Goal: Information Seeking & Learning: Learn about a topic

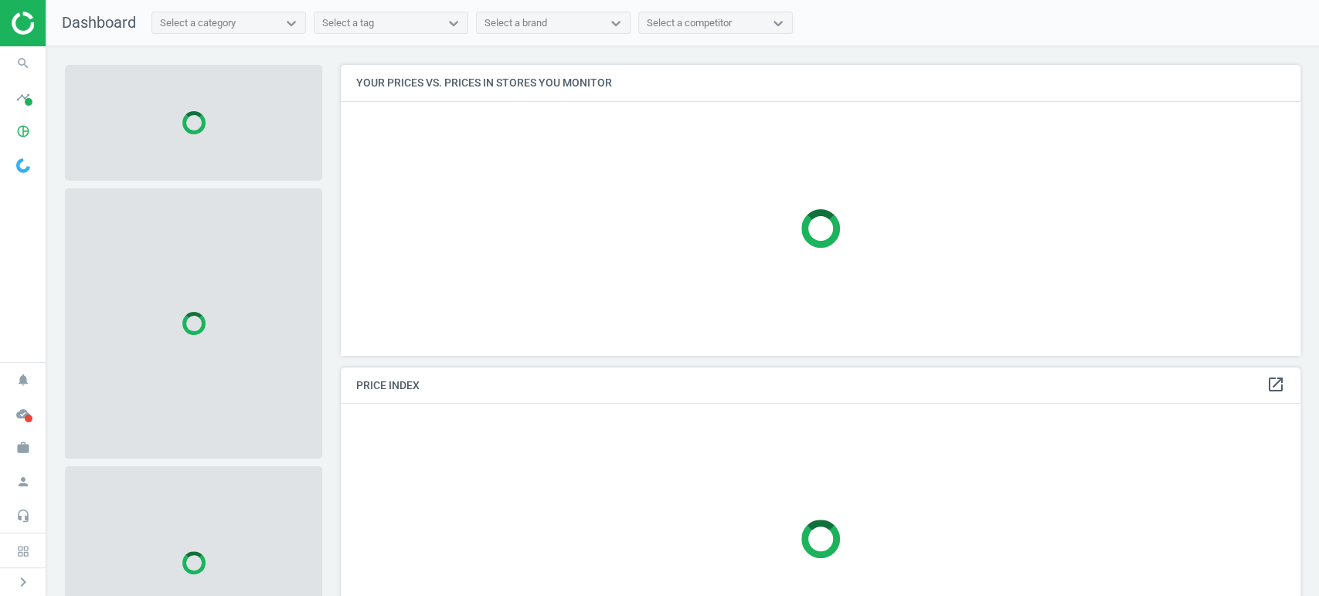
scroll to position [317, 973]
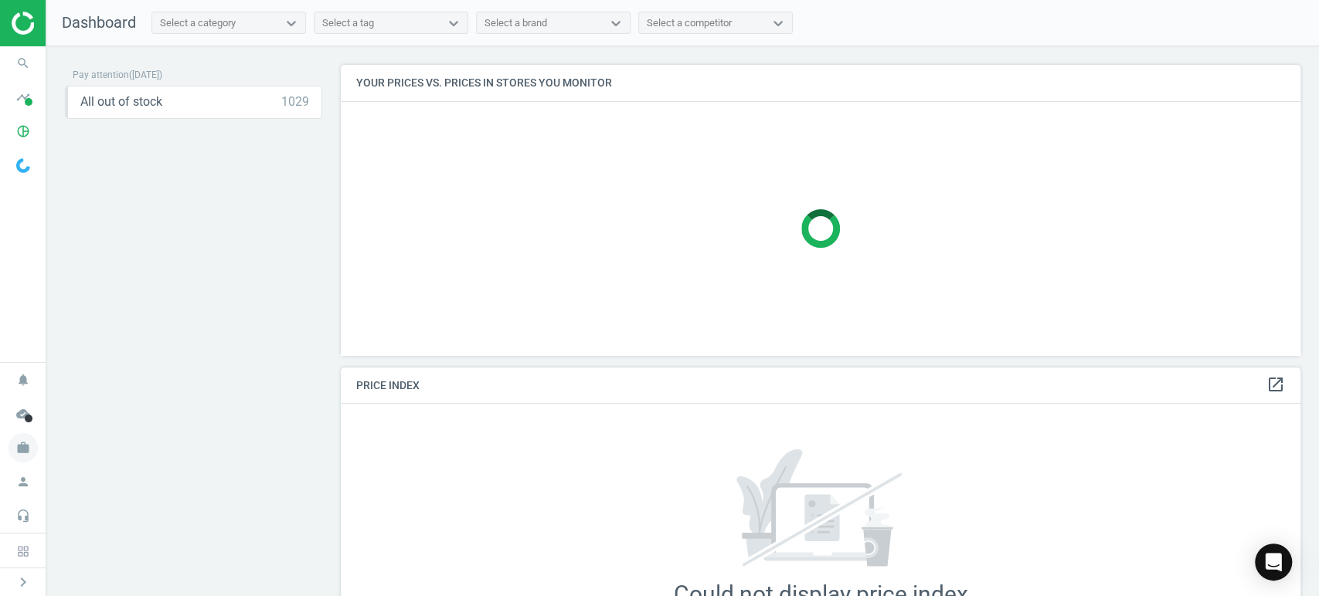
click at [28, 456] on icon "work" at bounding box center [22, 447] width 29 height 29
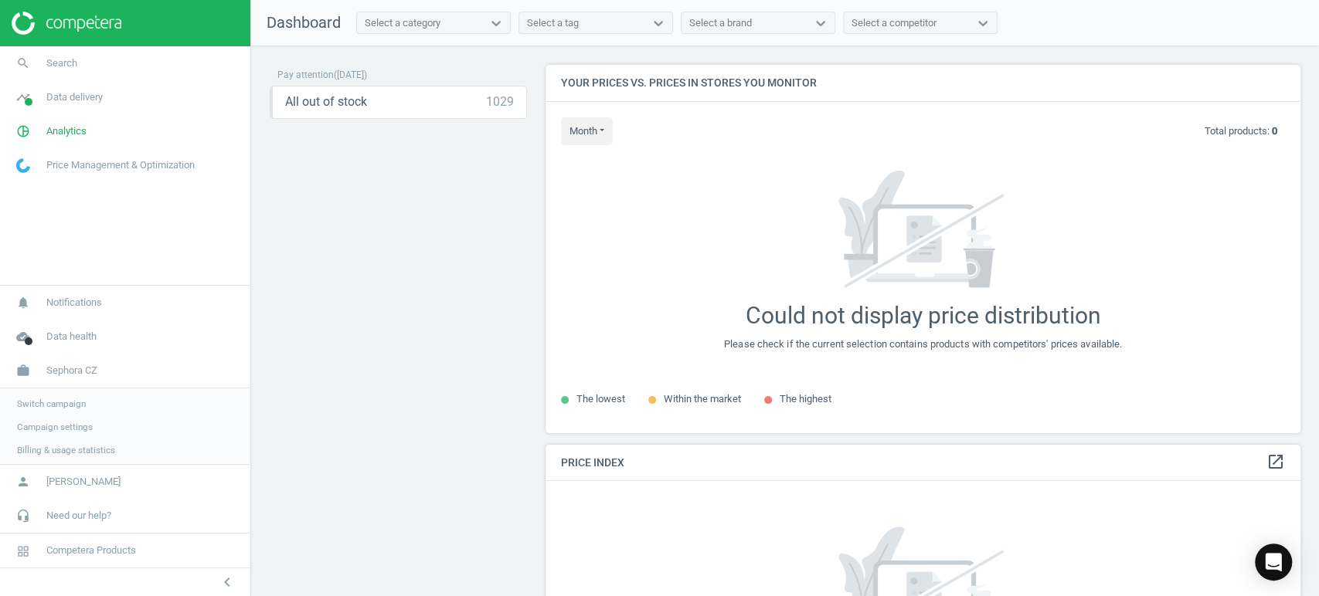
scroll to position [7, 8]
click at [63, 396] on span "Switch campaign" at bounding box center [51, 402] width 69 height 12
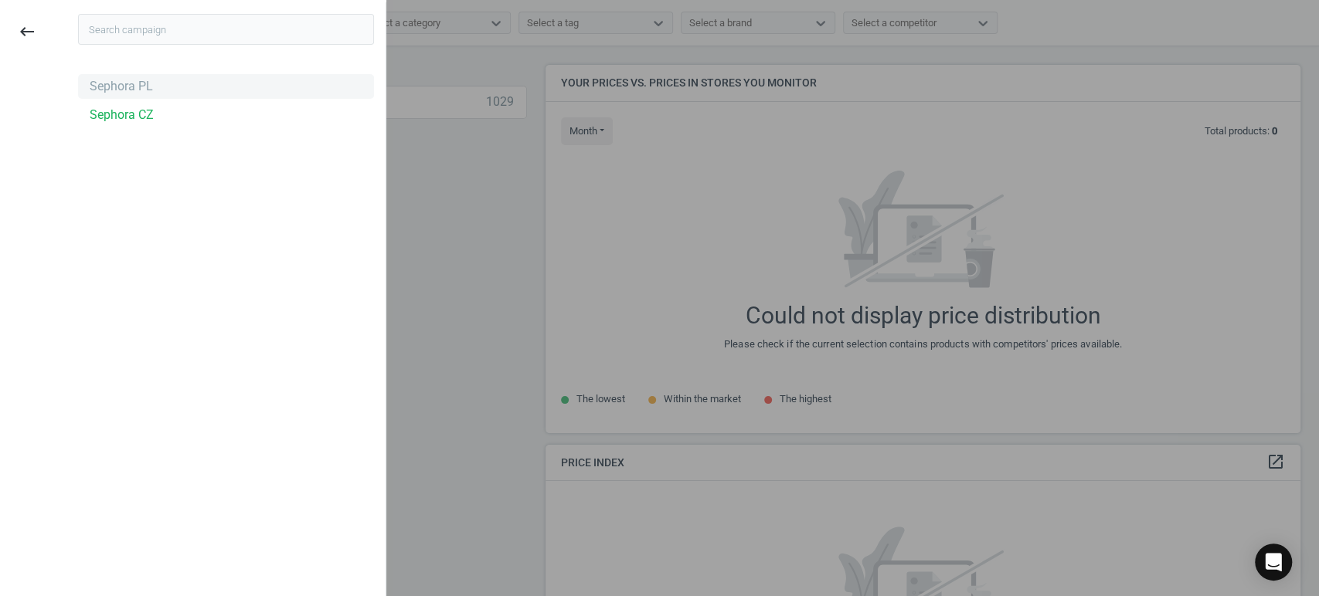
click at [138, 74] on div "Sephora PL" at bounding box center [226, 86] width 296 height 25
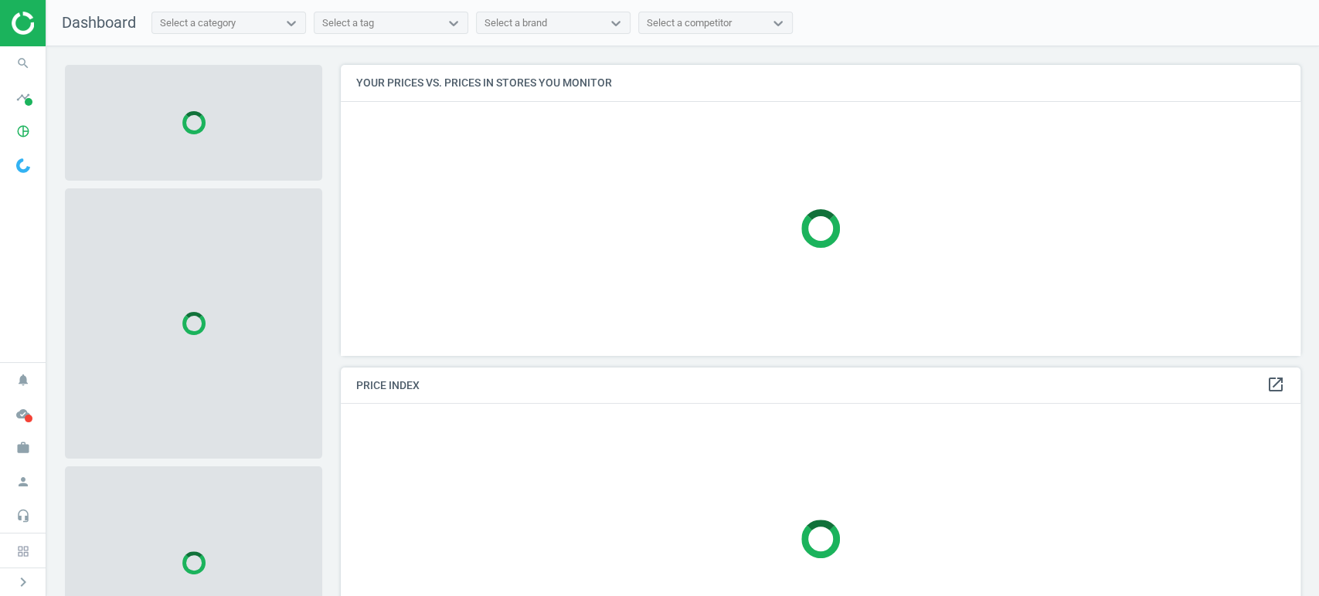
scroll to position [317, 973]
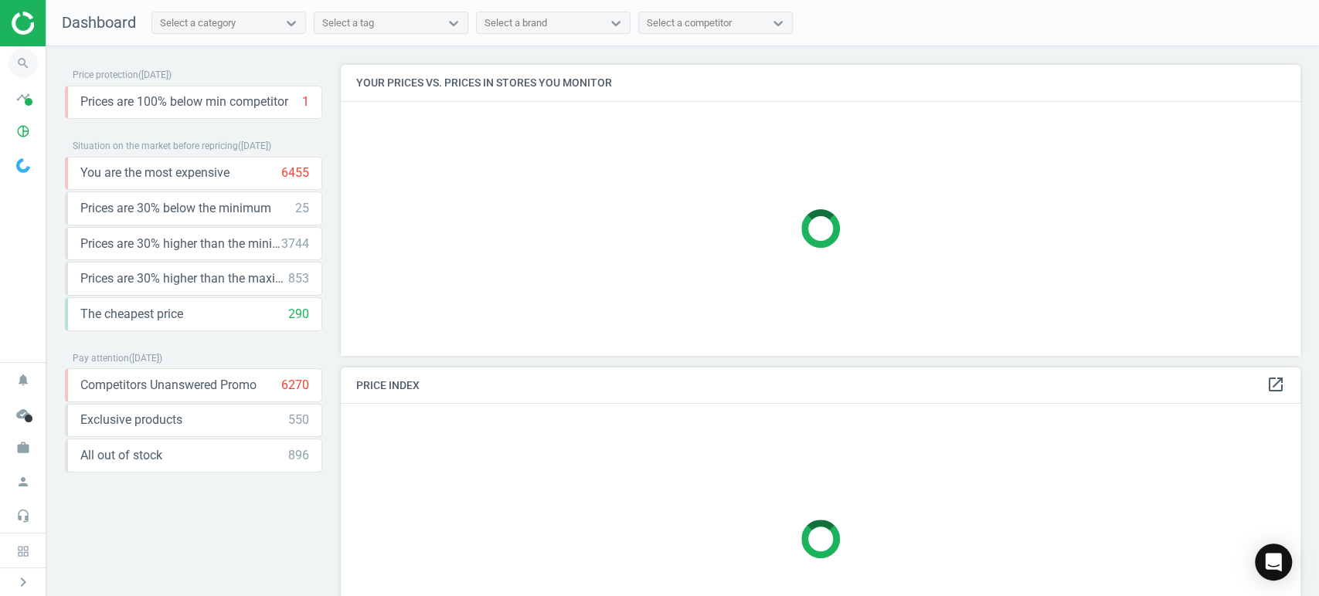
click at [19, 57] on icon "search" at bounding box center [22, 63] width 29 height 29
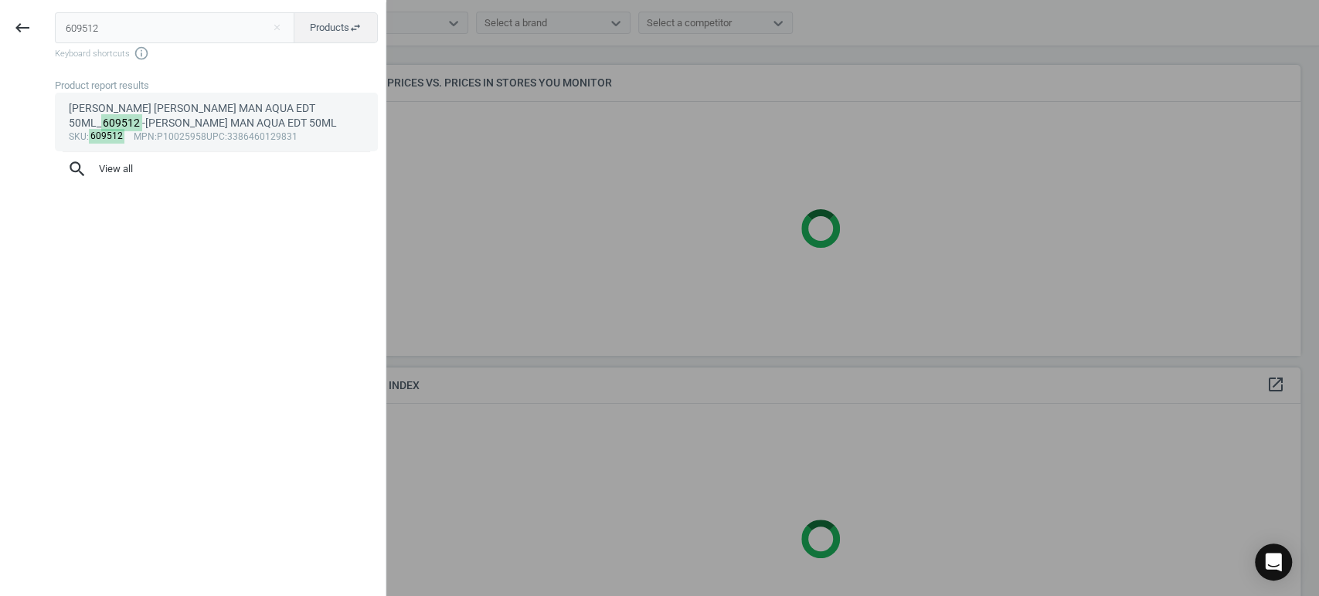
type input "609512"
click at [152, 106] on div "JIMMY CHOO JIMMY CHOO MAN AQUA EDT 50ML_ 609512 -JIMMY CHOO MAN AQUA EDT 50ML" at bounding box center [217, 116] width 296 height 30
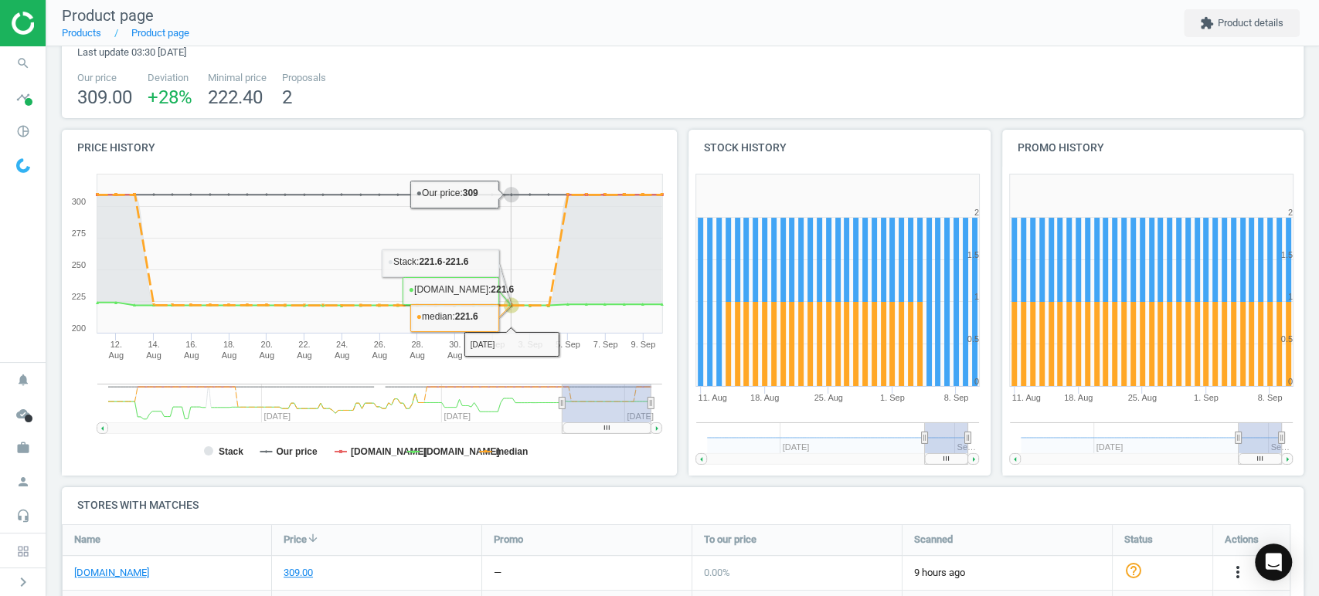
scroll to position [86, 0]
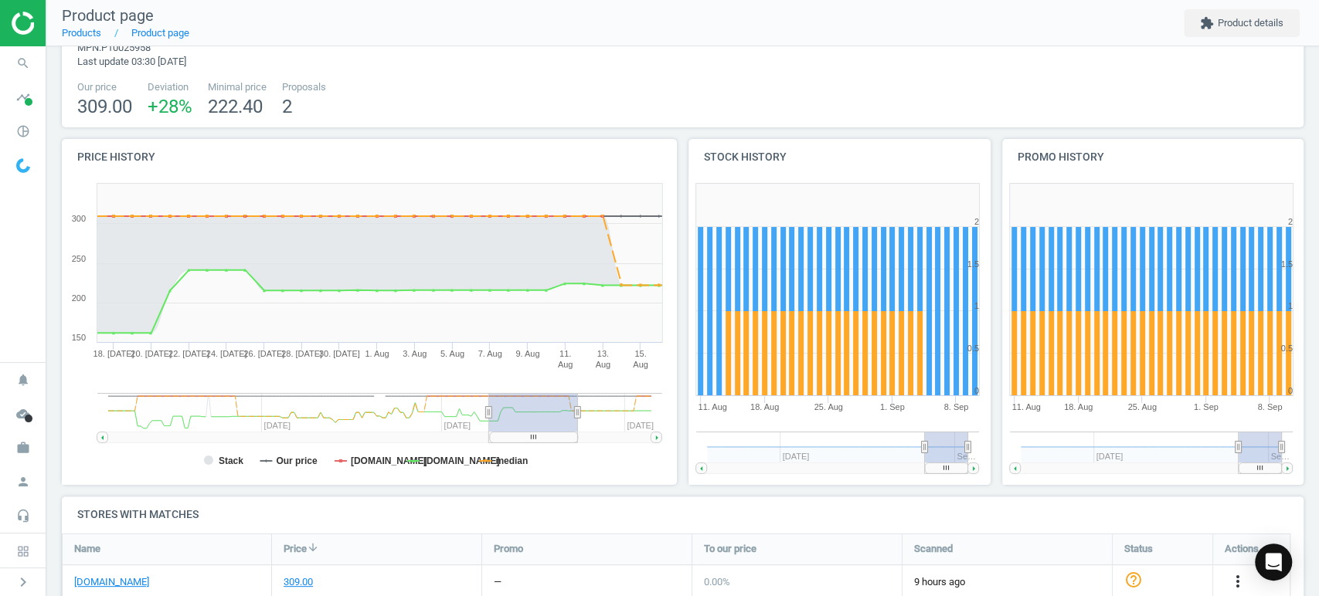
drag, startPoint x: 598, startPoint y: 441, endPoint x: 525, endPoint y: 441, distance: 73.4
click at [525, 441] on rect at bounding box center [534, 437] width 88 height 11
click at [22, 49] on icon "search" at bounding box center [22, 63] width 29 height 29
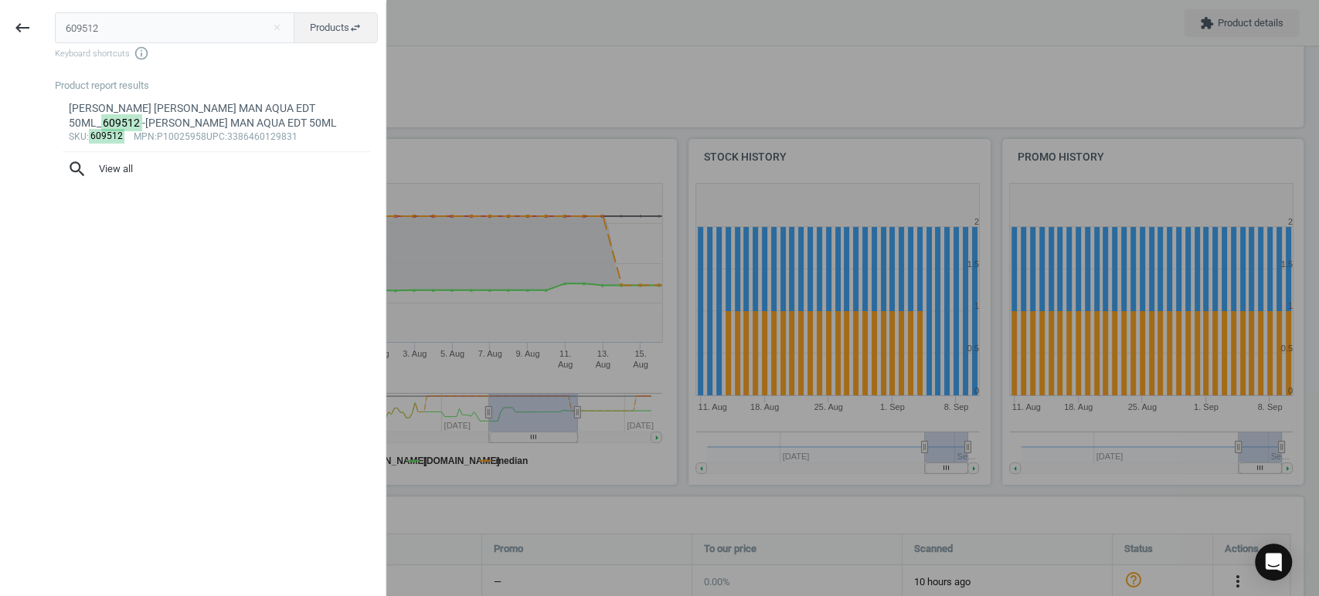
drag, startPoint x: 130, startPoint y: 35, endPoint x: 0, endPoint y: 1, distance: 134.2
click at [0, 1] on div "keyboard_backspace 609512 close Products swap_horiz Keyboard shortcuts info_out…" at bounding box center [193, 298] width 386 height 596
type input "763966"
click at [200, 126] on div "YVES ST LAURENT Y MEN LE PARFUM 100ML_ 763966 -Y MEN Y NEW LE PARFUM 100ML" at bounding box center [217, 116] width 296 height 30
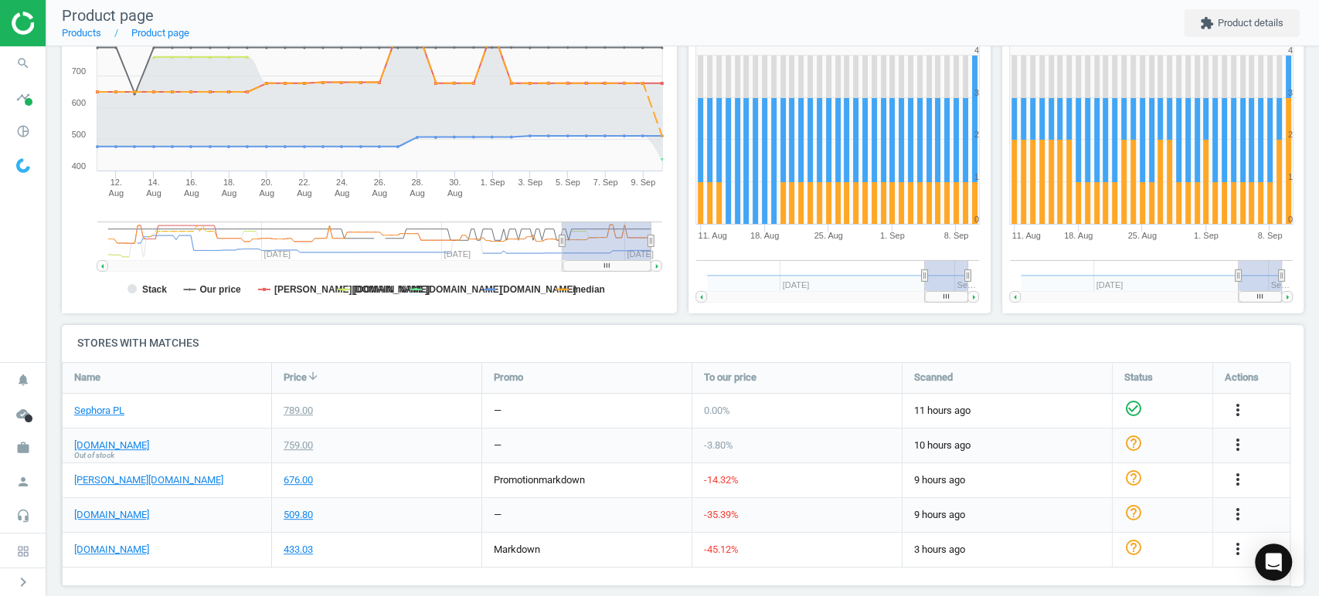
scroll to position [86, 0]
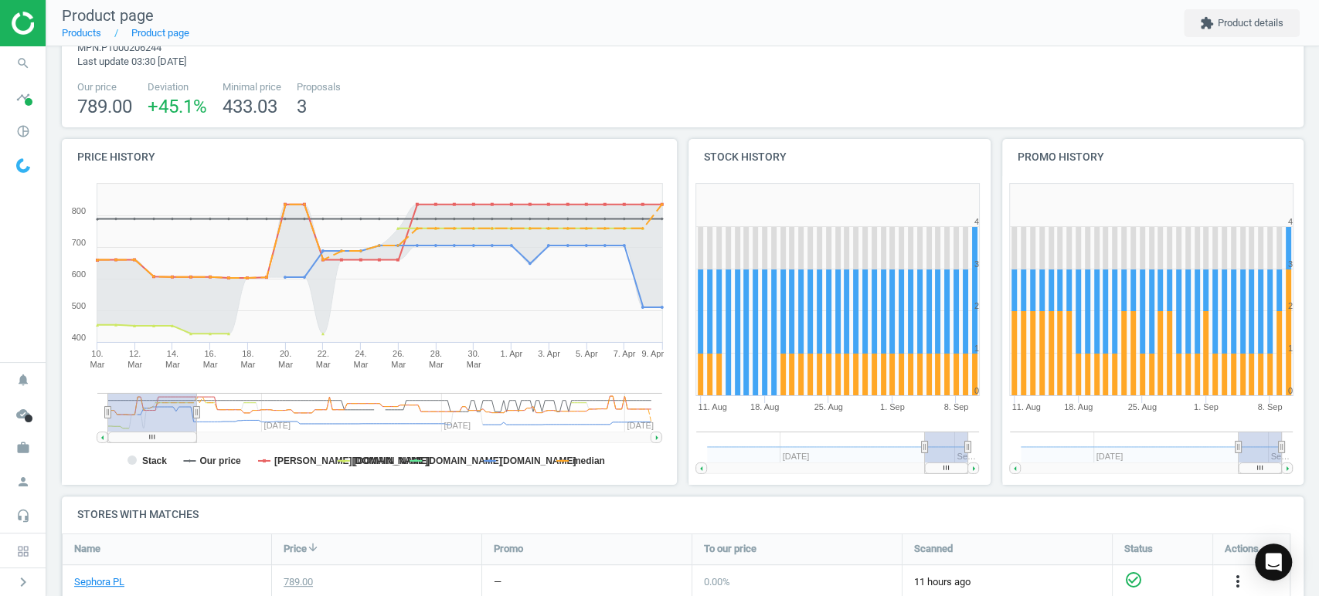
drag, startPoint x: 613, startPoint y: 437, endPoint x: 145, endPoint y: 414, distance: 467.9
click at [145, 414] on icon "Created with Highstock 6.2.0 Stack Our price douglas.pl notino.pl flaconi.pl ly…" at bounding box center [366, 330] width 608 height 309
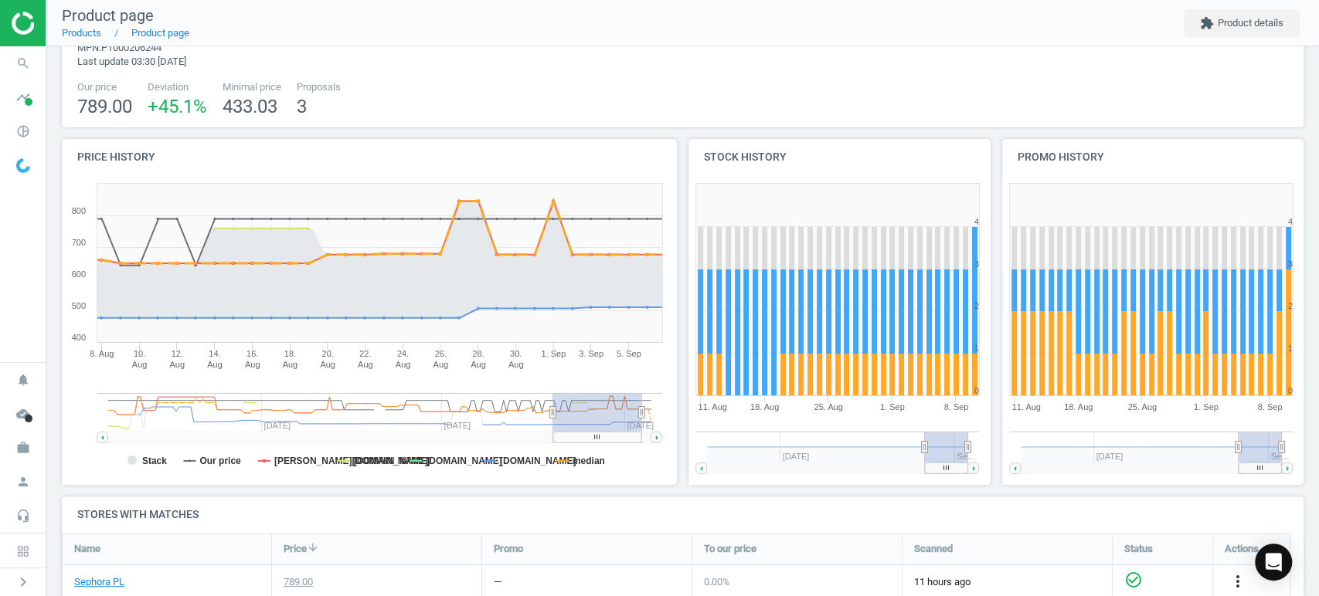
drag, startPoint x: 175, startPoint y: 436, endPoint x: 629, endPoint y: 454, distance: 453.8
click at [629, 454] on icon "Created with Highstock 6.2.0 Stack Our price douglas.pl notino.pl flaconi.pl ly…" at bounding box center [366, 330] width 608 height 309
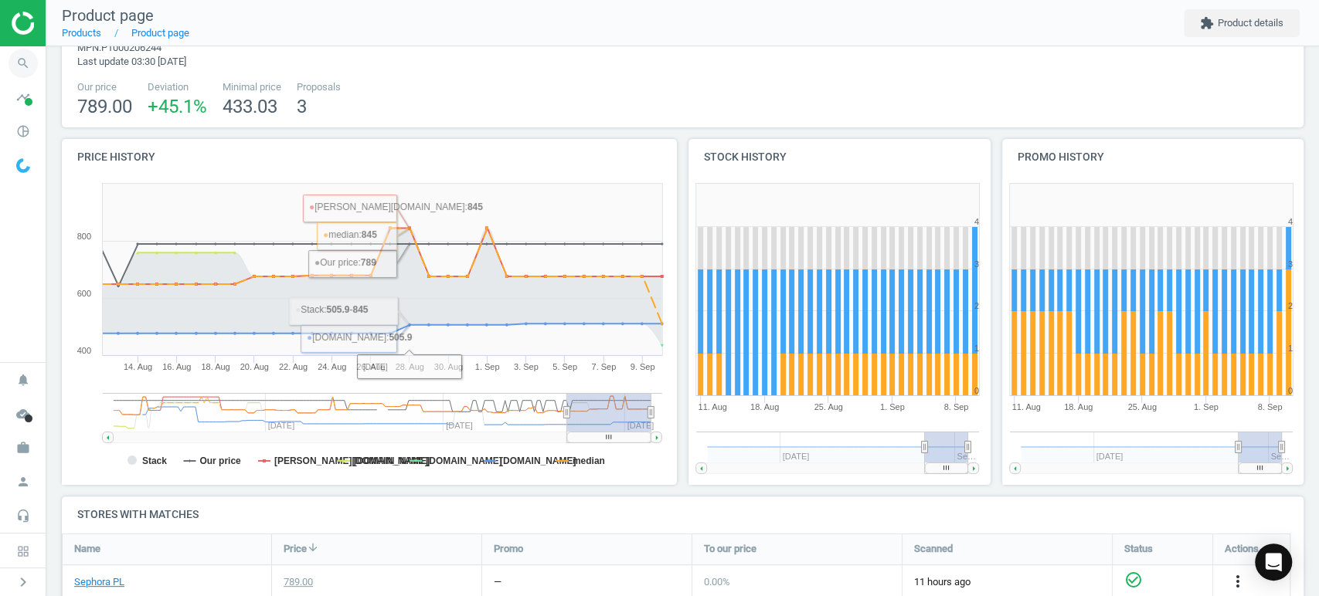
click at [25, 59] on icon "search" at bounding box center [22, 63] width 29 height 29
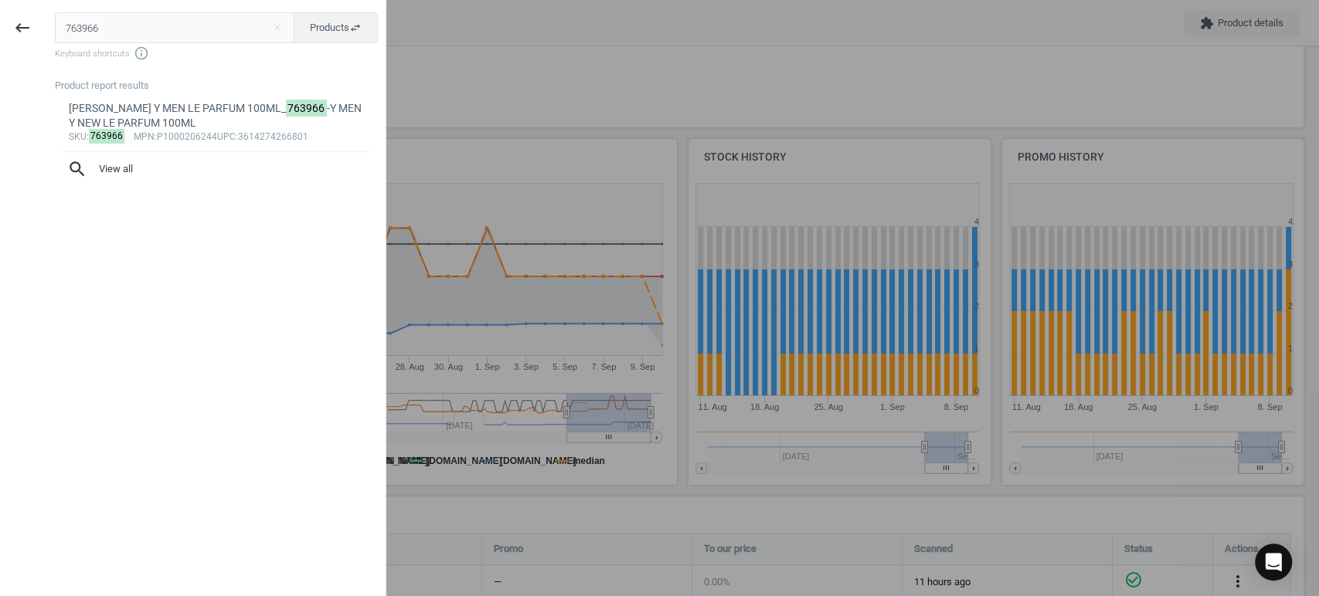
drag, startPoint x: 169, startPoint y: 25, endPoint x: 0, endPoint y: 8, distance: 170.1
click at [0, 8] on div "keyboard_backspace 763966 close Products swap_horiz Keyboard shortcuts info_out…" at bounding box center [193, 300] width 386 height 596
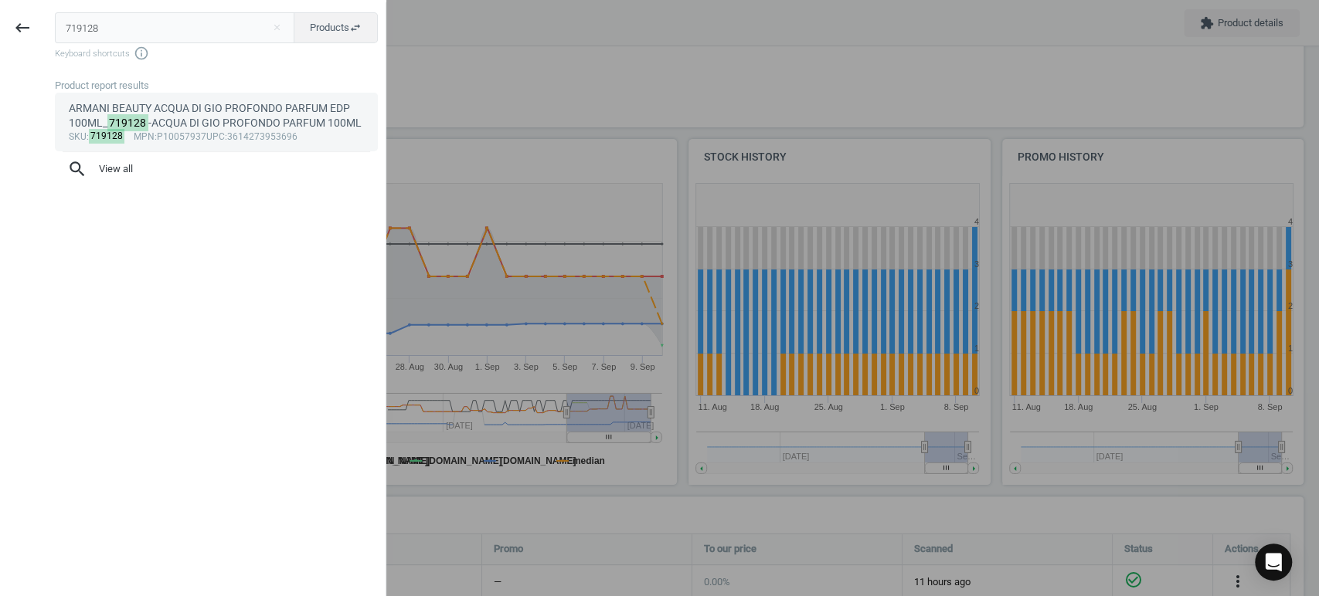
type input "719128"
click at [179, 115] on div "ARMANI BEAUTY ACQUA DI GIO PROFONDO PARFUM EDP 100ML_ 719128 -ACQUA DI GIO PROF…" at bounding box center [217, 116] width 296 height 30
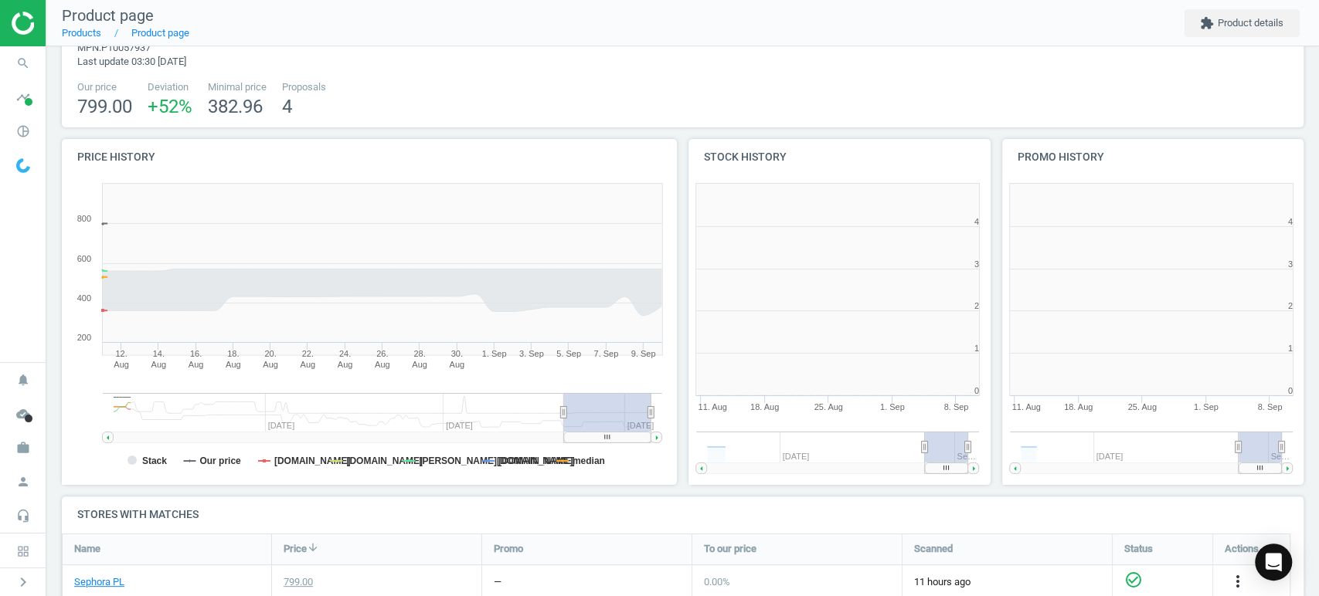
scroll to position [336, 325]
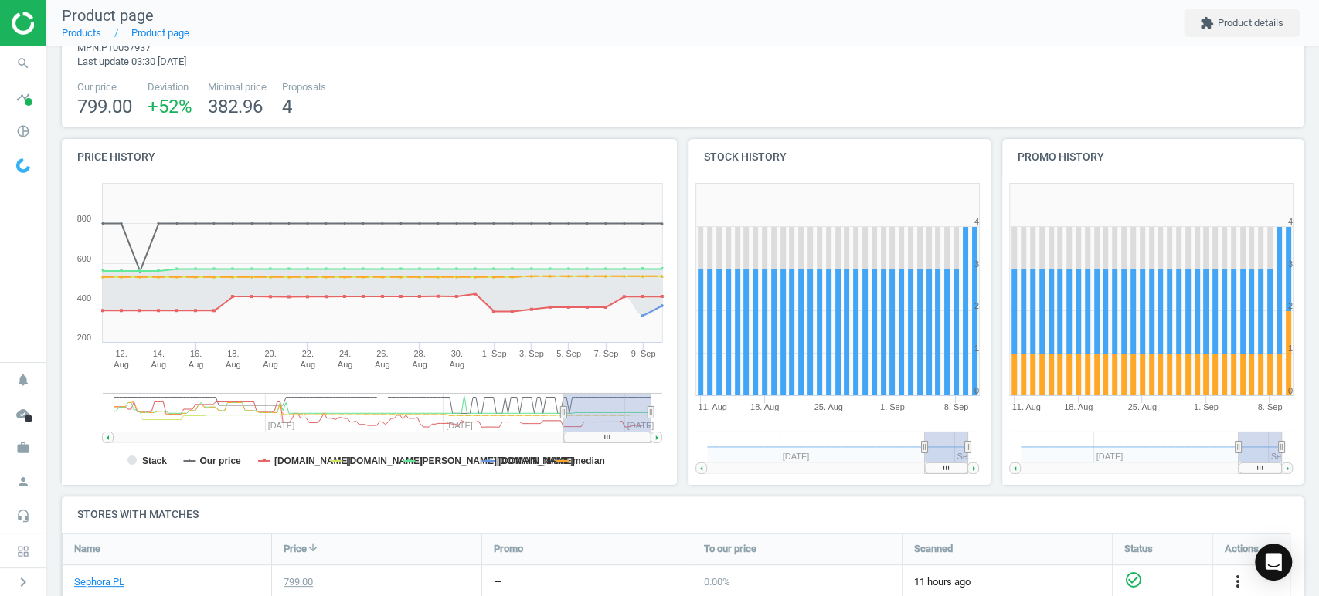
drag, startPoint x: 616, startPoint y: 439, endPoint x: 800, endPoint y: 436, distance: 183.9
click at [770, 438] on div "Price history Created with Highstock 6.2.0 Stack Our price notino.pl lyko.com d…" at bounding box center [682, 318] width 1253 height 358
click at [25, 57] on icon "search" at bounding box center [22, 63] width 29 height 29
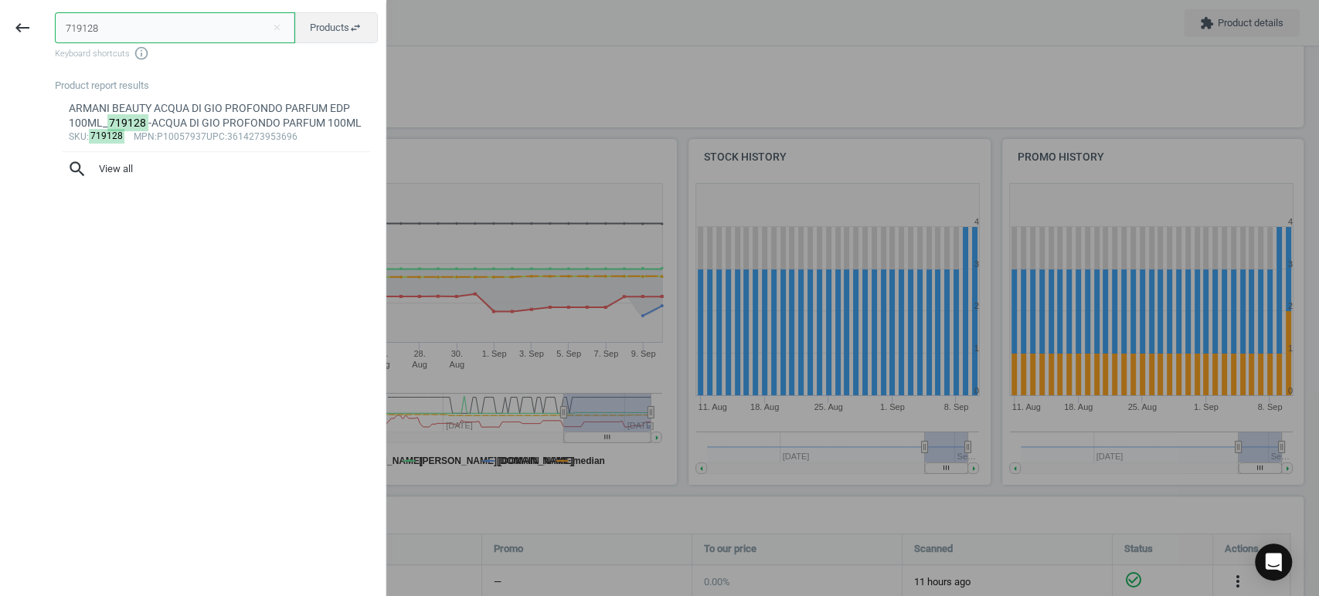
drag, startPoint x: 148, startPoint y: 28, endPoint x: 0, endPoint y: 1, distance: 150.8
click at [0, 8] on div "keyboard_backspace 719128 close Products swap_horiz Keyboard shortcuts info_out…" at bounding box center [193, 300] width 386 height 596
paste input "3516"
type input "735168"
click at [219, 109] on div "YVES ST LAURENT MYSLF LE PARFUM 60ML_ 735168 -MYSLF LE PARFUM 60ML" at bounding box center [217, 116] width 296 height 30
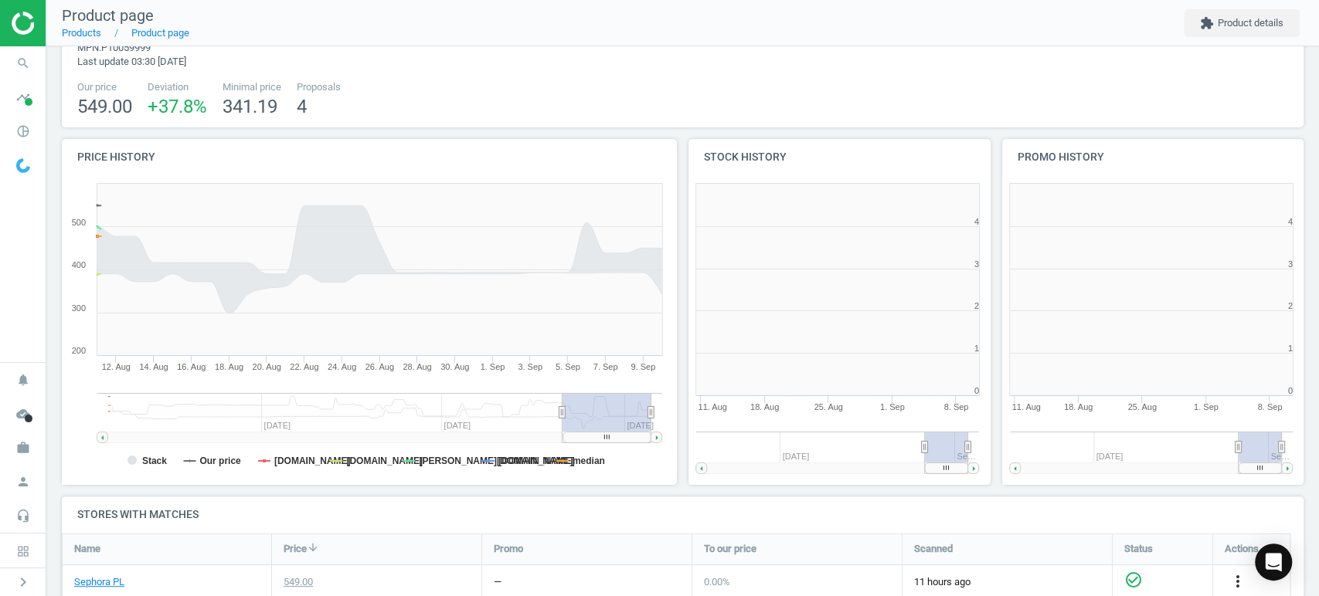
scroll to position [336, 325]
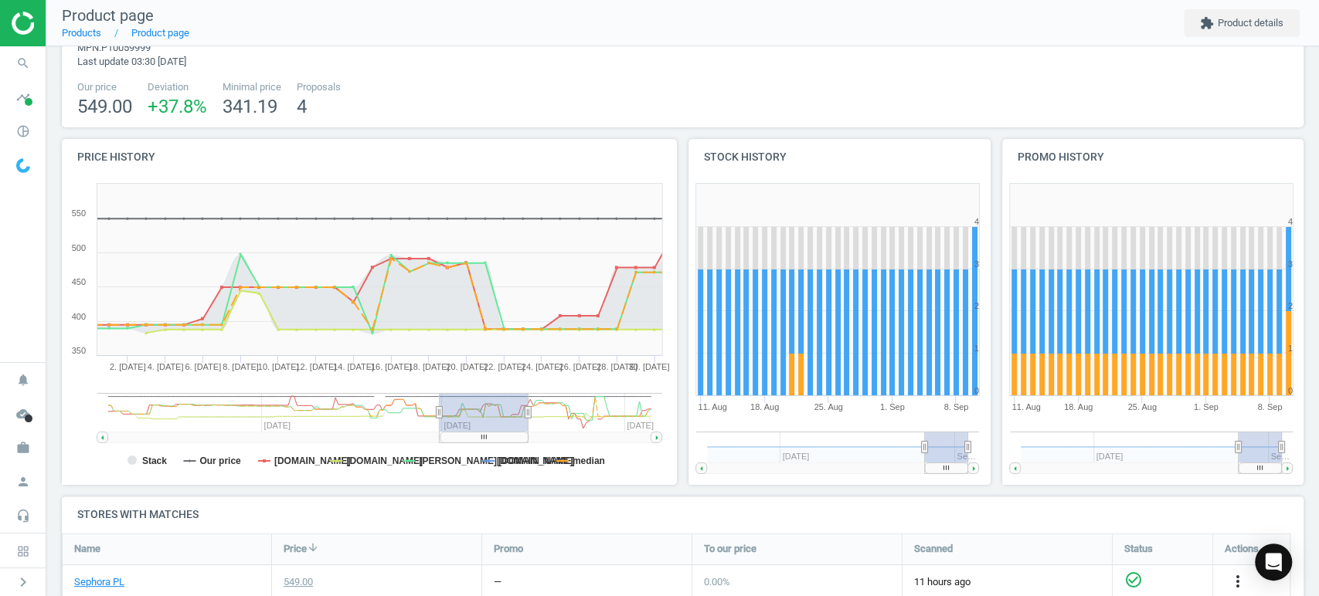
drag, startPoint x: 611, startPoint y: 441, endPoint x: 488, endPoint y: 440, distance: 122.8
click at [488, 440] on rect at bounding box center [484, 437] width 88 height 11
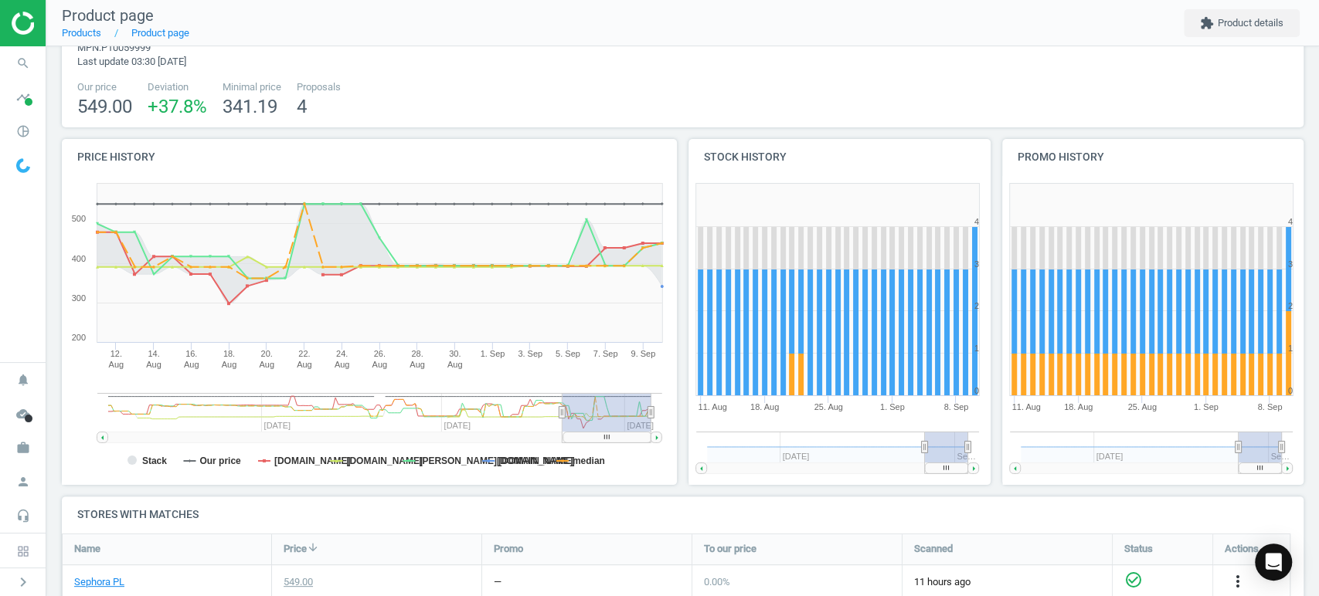
drag, startPoint x: 503, startPoint y: 437, endPoint x: 633, endPoint y: 438, distance: 129.8
click at [633, 438] on rect at bounding box center [607, 437] width 88 height 11
drag, startPoint x: 591, startPoint y: 439, endPoint x: 686, endPoint y: 396, distance: 104.4
click at [636, 436] on rect at bounding box center [607, 437] width 88 height 11
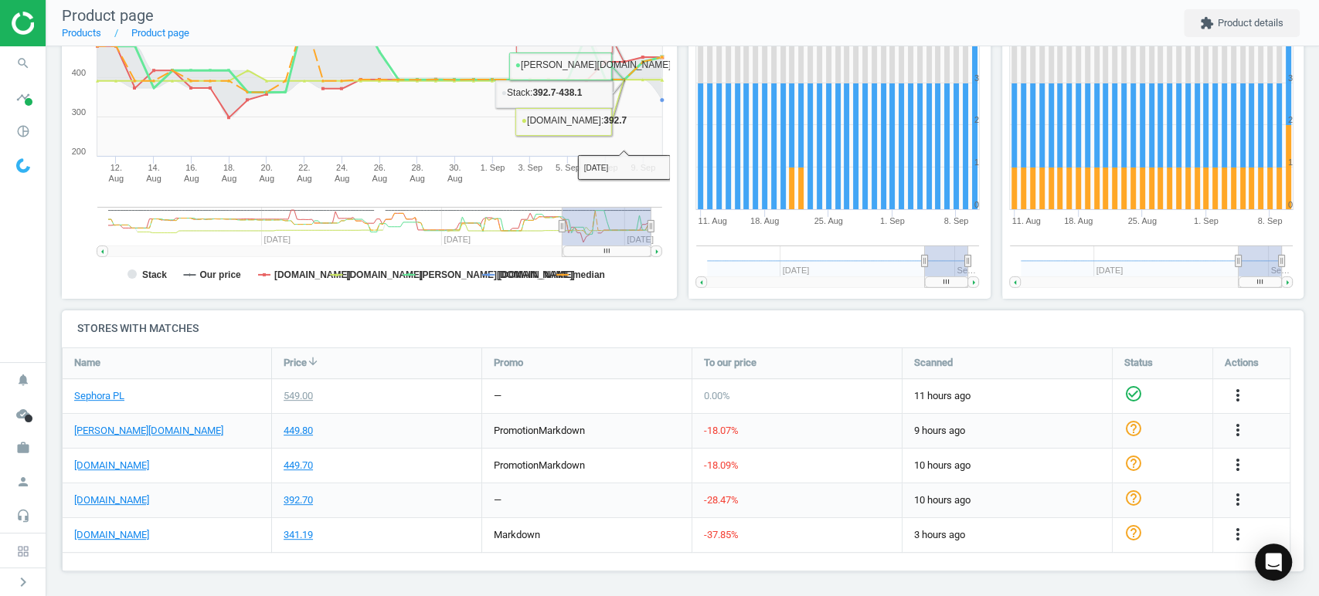
scroll to position [273, 0]
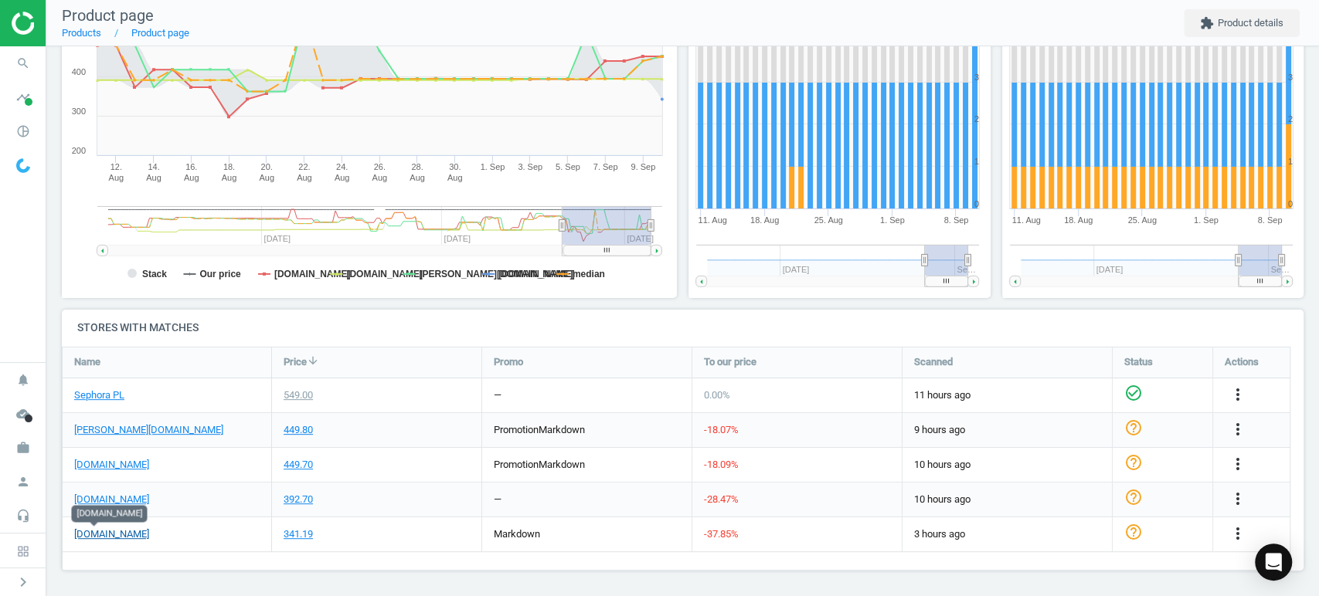
click at [99, 536] on link "flaconi.pl" at bounding box center [111, 535] width 75 height 14
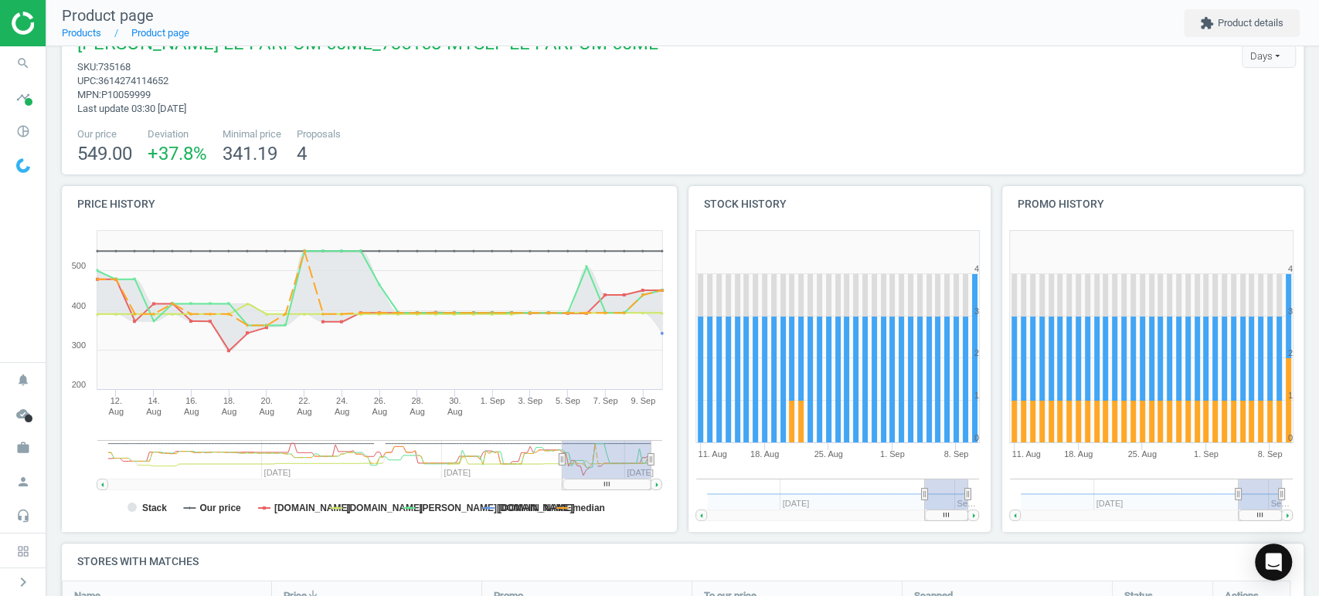
scroll to position [0, 0]
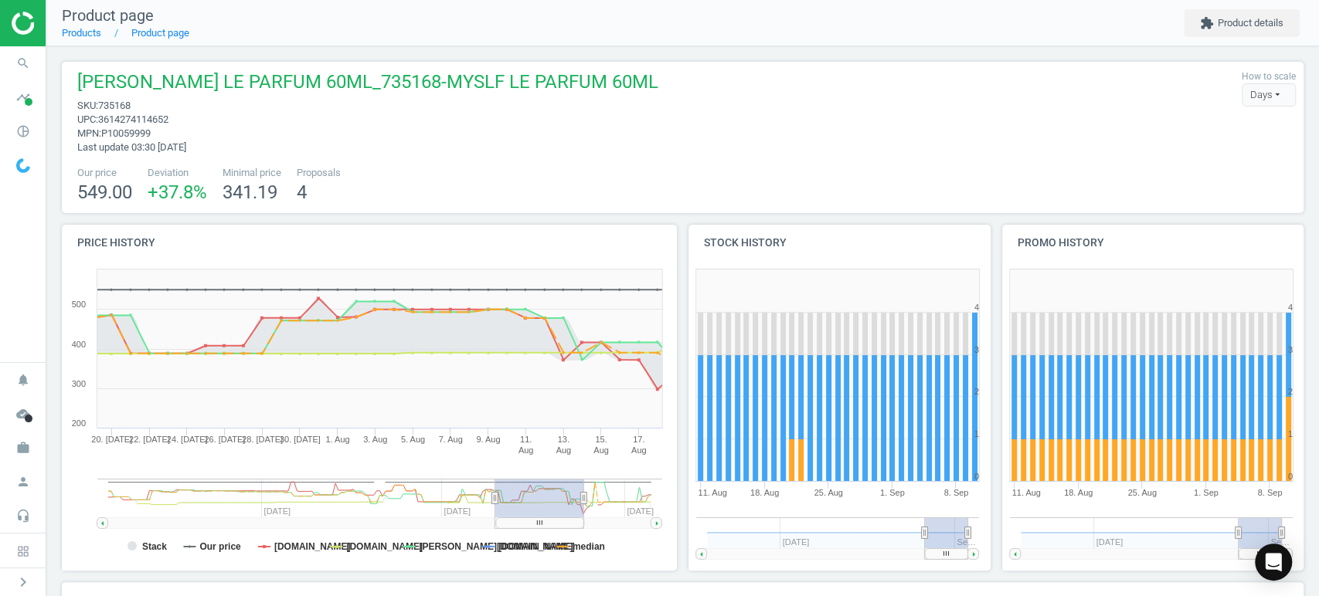
drag, startPoint x: 600, startPoint y: 524, endPoint x: 534, endPoint y: 524, distance: 66.4
click at [534, 524] on rect at bounding box center [540, 523] width 88 height 11
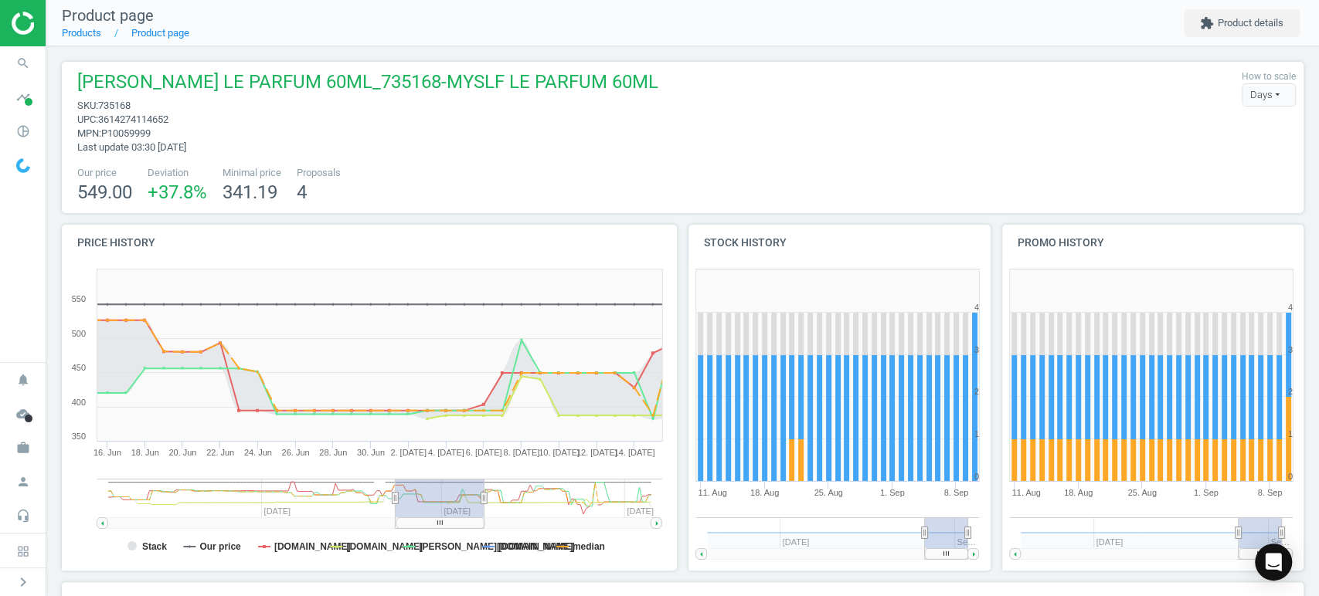
drag, startPoint x: 572, startPoint y: 526, endPoint x: 473, endPoint y: 526, distance: 99.7
click at [473, 526] on rect at bounding box center [440, 523] width 88 height 11
click at [29, 62] on icon "search" at bounding box center [22, 63] width 29 height 29
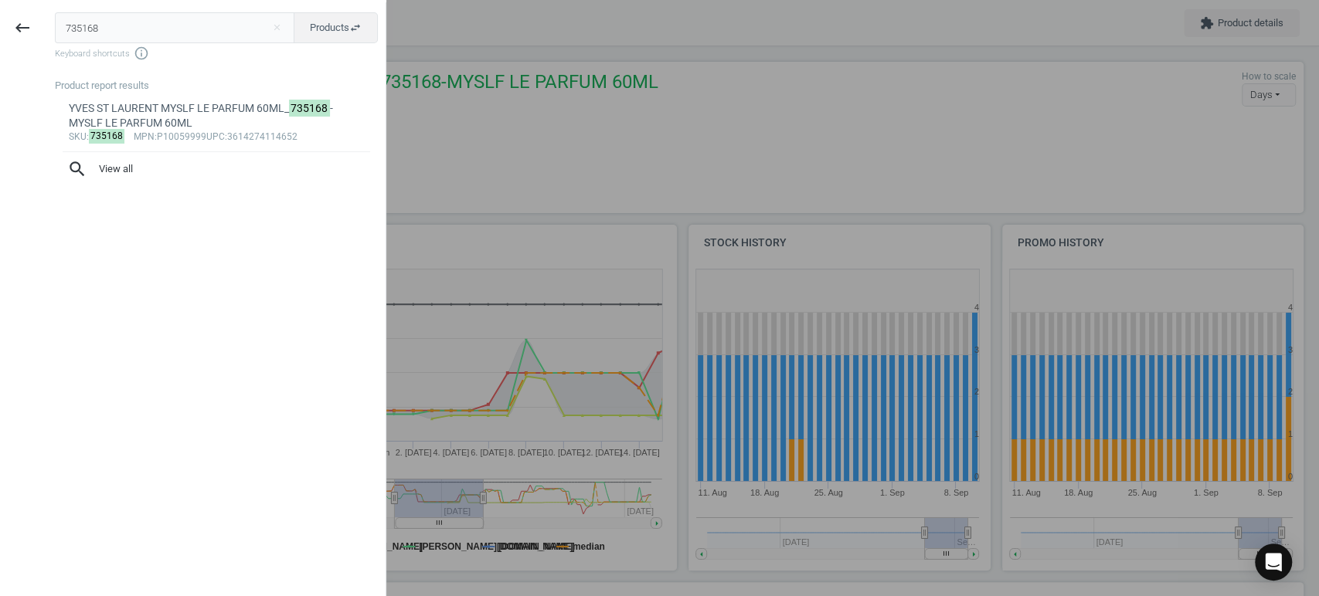
drag, startPoint x: 205, startPoint y: 27, endPoint x: 0, endPoint y: 5, distance: 205.9
click at [0, 6] on div "keyboard_backspace 735168 close Products swap_horiz Keyboard shortcuts info_out…" at bounding box center [193, 300] width 386 height 596
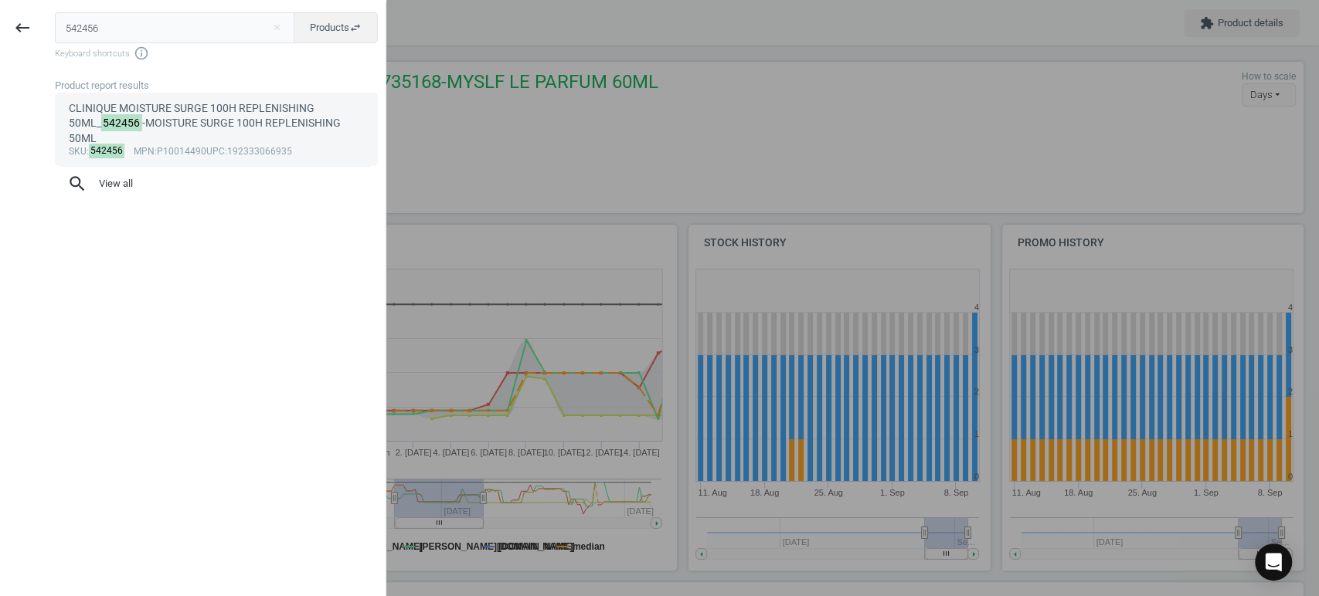
type input "542456"
click at [199, 128] on div "CLINIQUE MOISTURE SURGE 100H REPLENISHING 50ML_ 542456 -MOISTURE SURGE 100H REP…" at bounding box center [217, 123] width 296 height 45
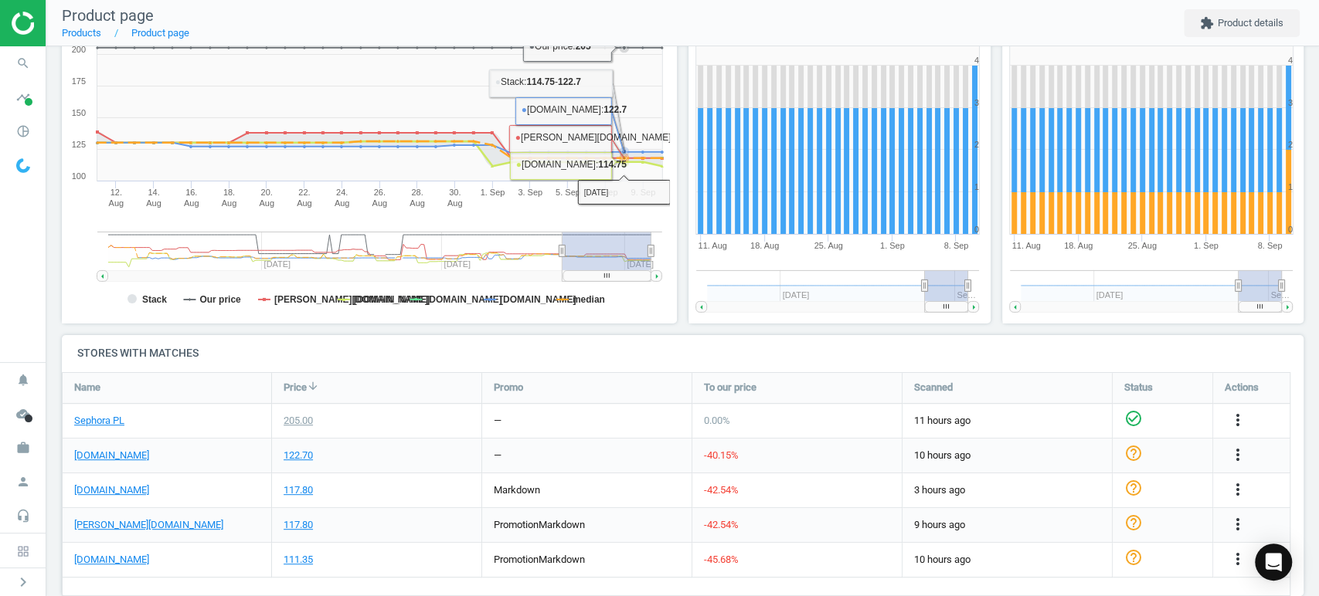
scroll to position [273, 0]
